Goal: Check status: Check status

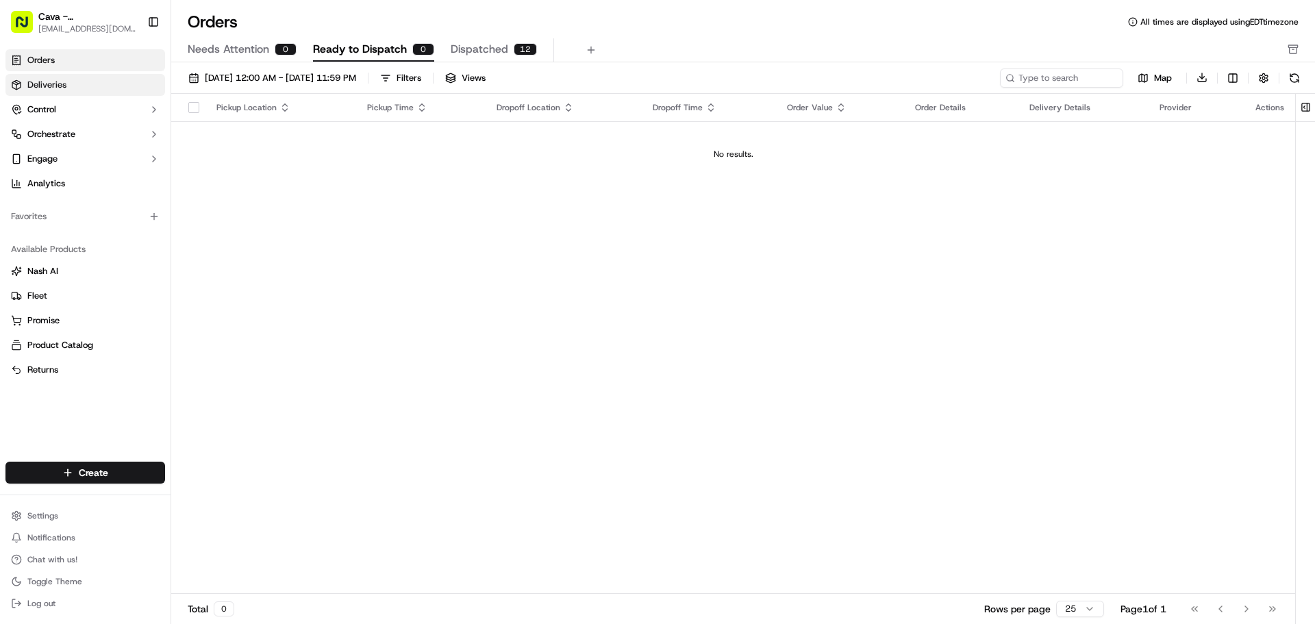
click at [123, 77] on link "Deliveries" at bounding box center [85, 85] width 160 height 22
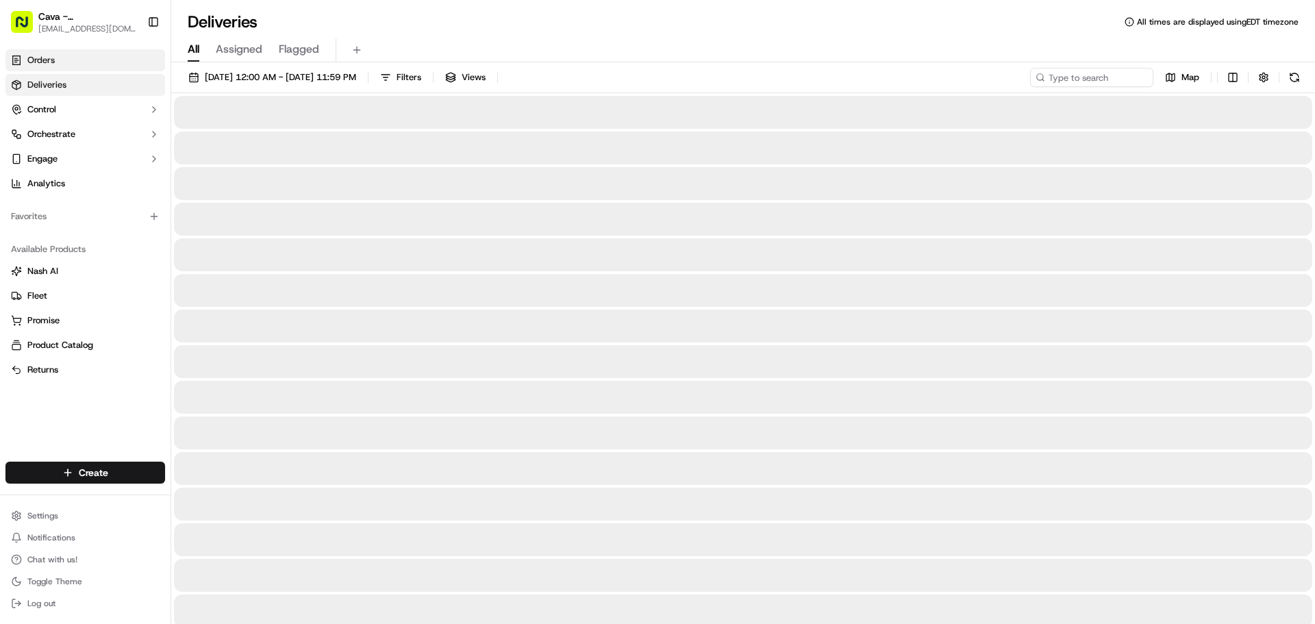
click at [127, 60] on link "Orders" at bounding box center [85, 60] width 160 height 22
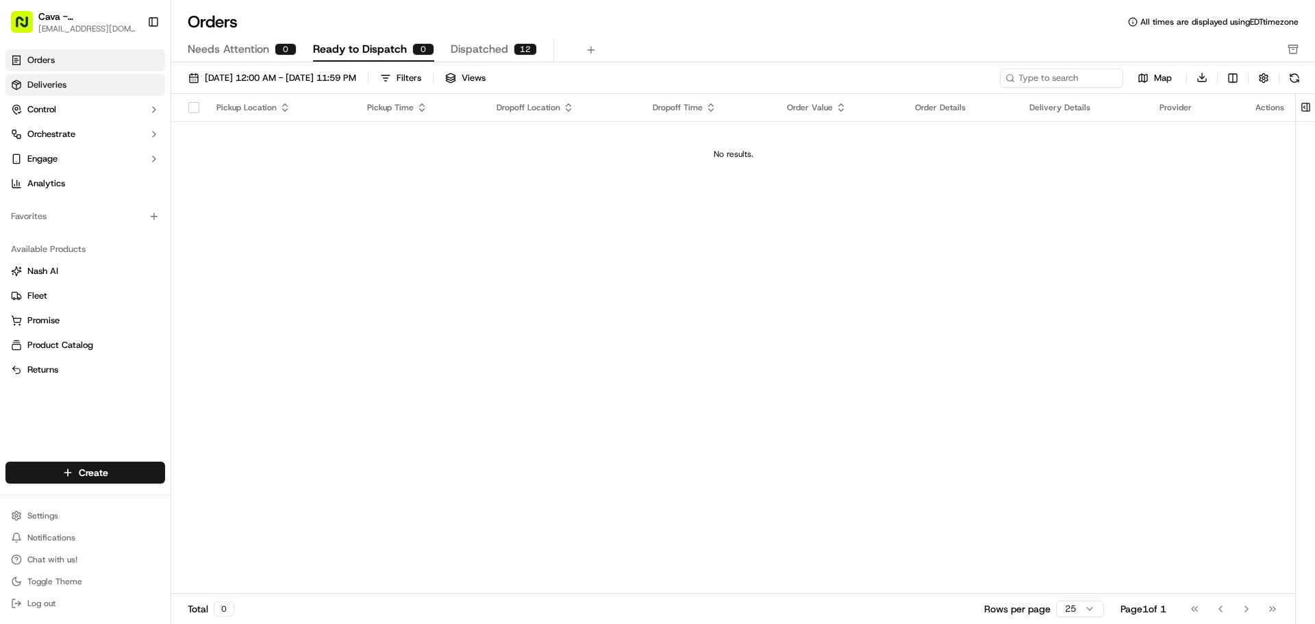
click at [122, 86] on link "Deliveries" at bounding box center [85, 85] width 160 height 22
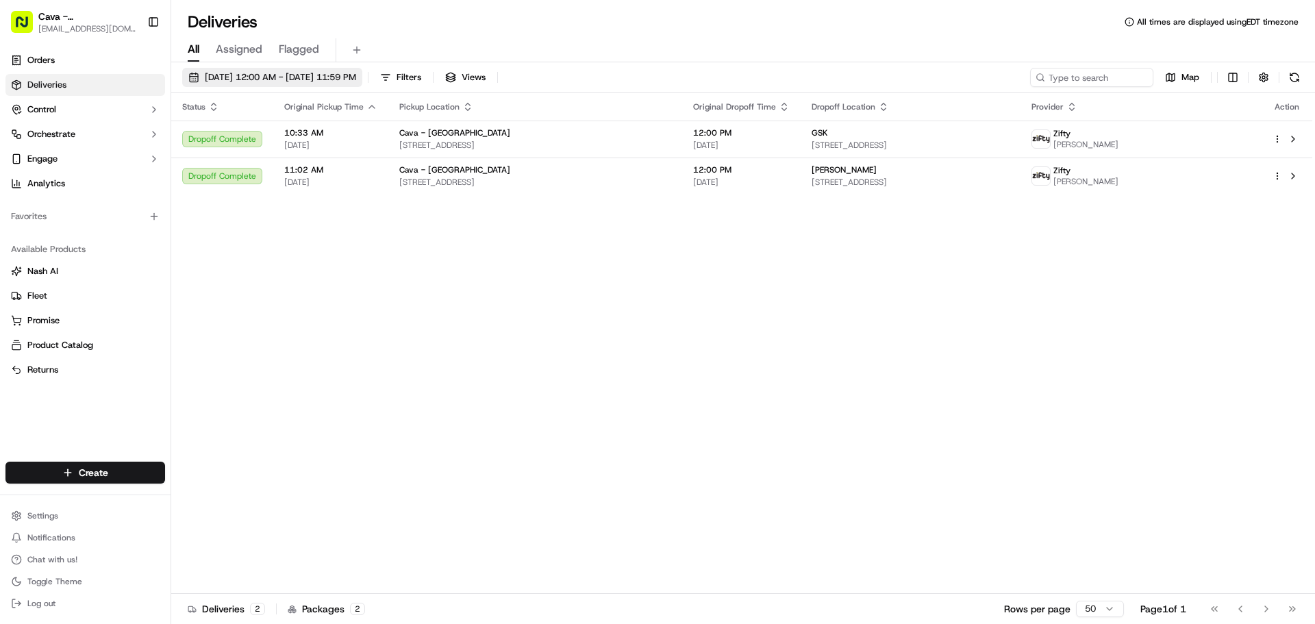
click at [263, 71] on button "[DATE] 12:00 AM - [DATE] 11:59 PM" at bounding box center [272, 77] width 180 height 19
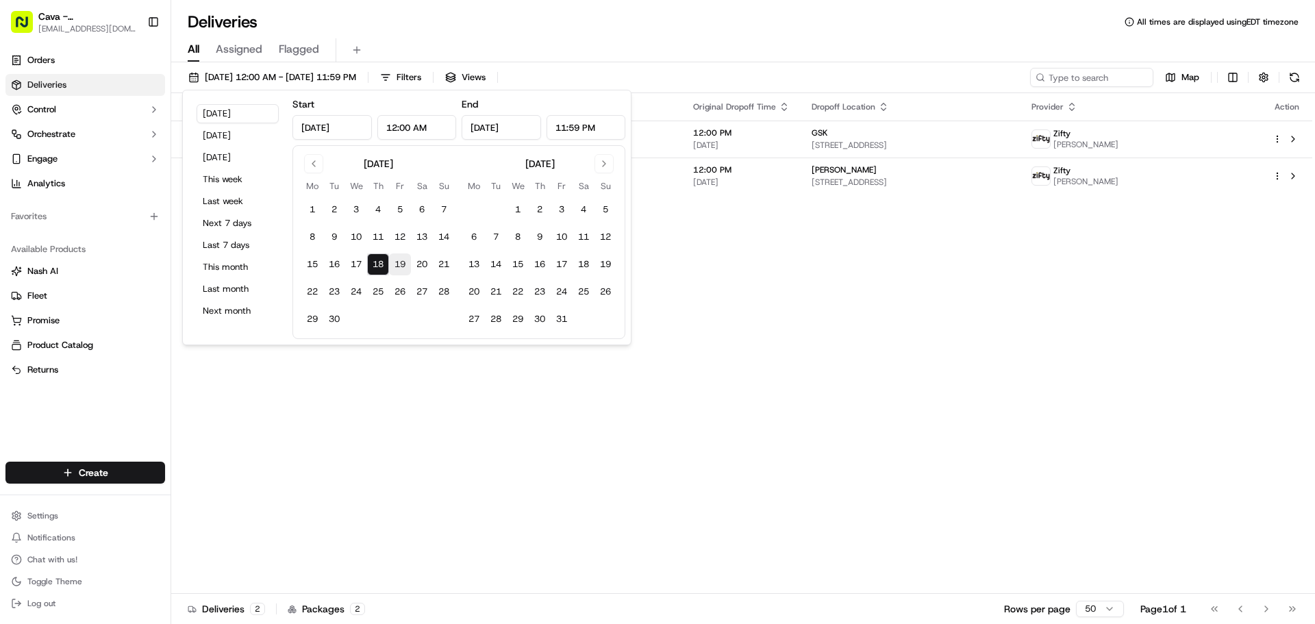
click at [394, 271] on button "19" at bounding box center [400, 264] width 22 height 22
type input "[DATE]"
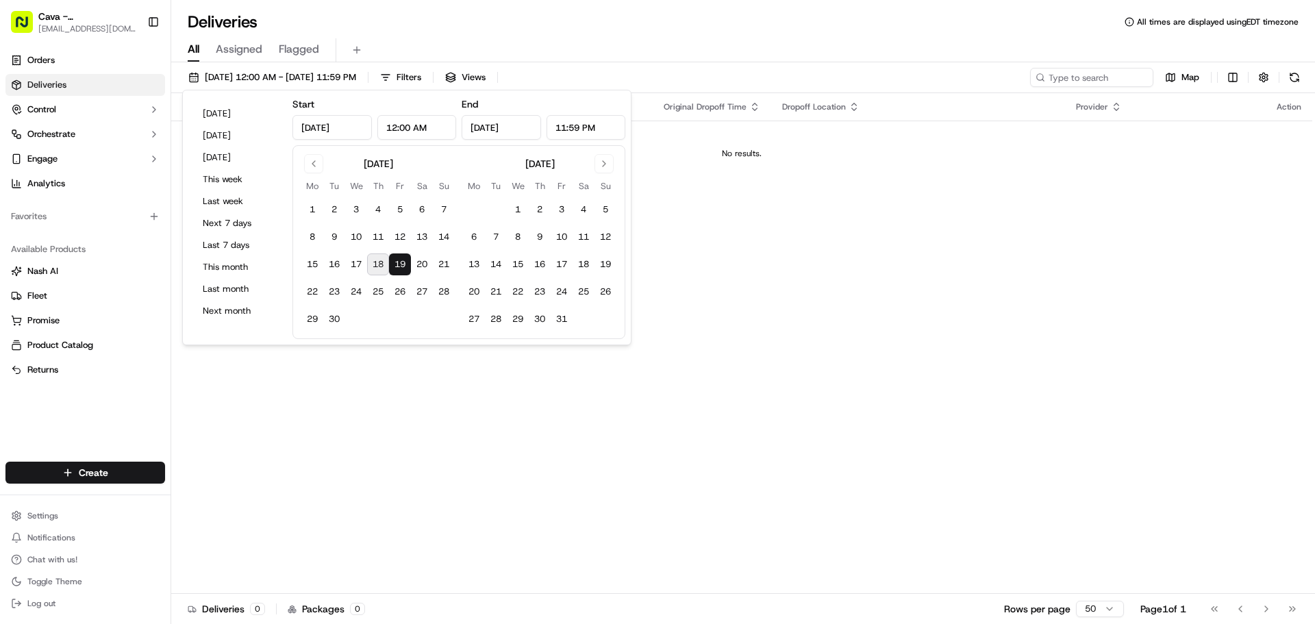
click at [366, 447] on div "Status Original Pickup Time Pickup Location Original Dropoff Time Dropoff Locat…" at bounding box center [741, 343] width 1141 height 501
